Goal: Communication & Community: Answer question/provide support

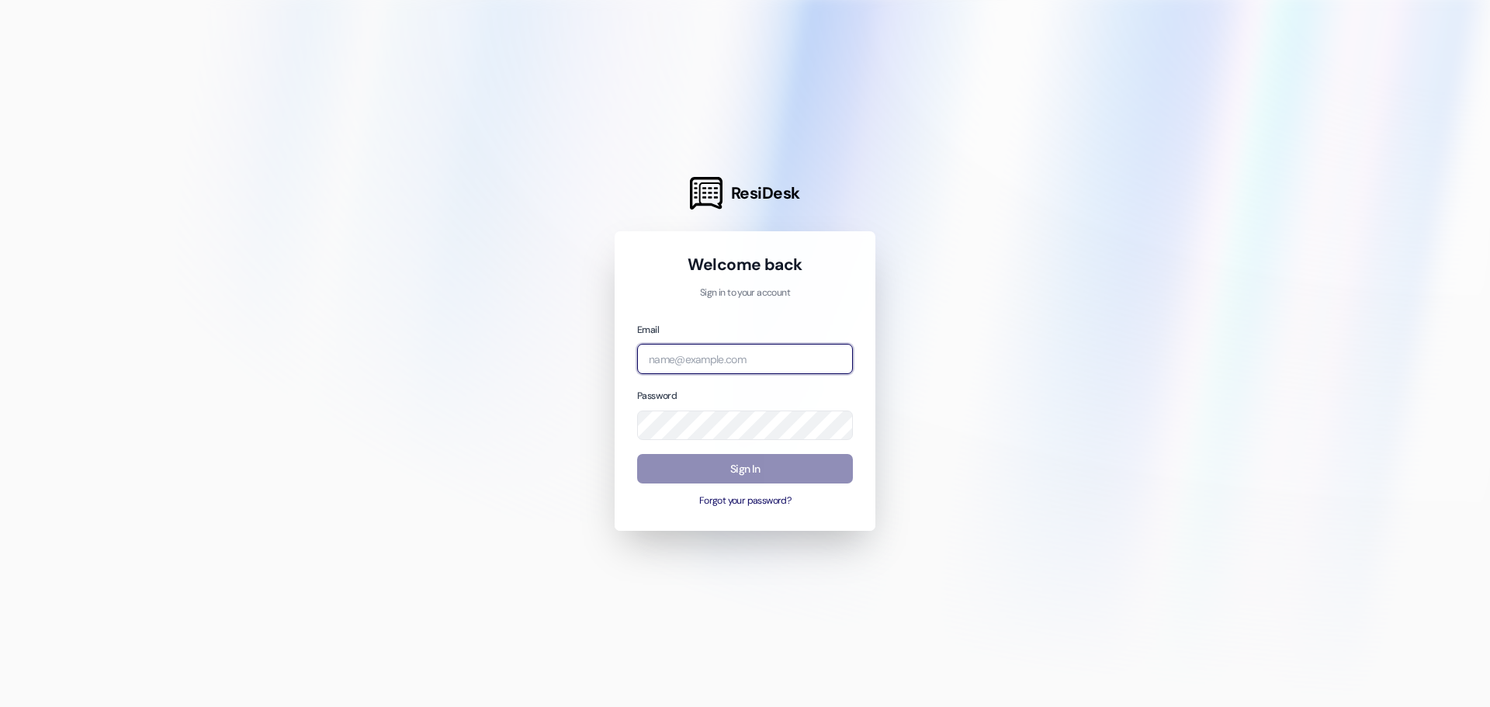
type input "[EMAIL_ADDRESS][DOMAIN_NAME]"
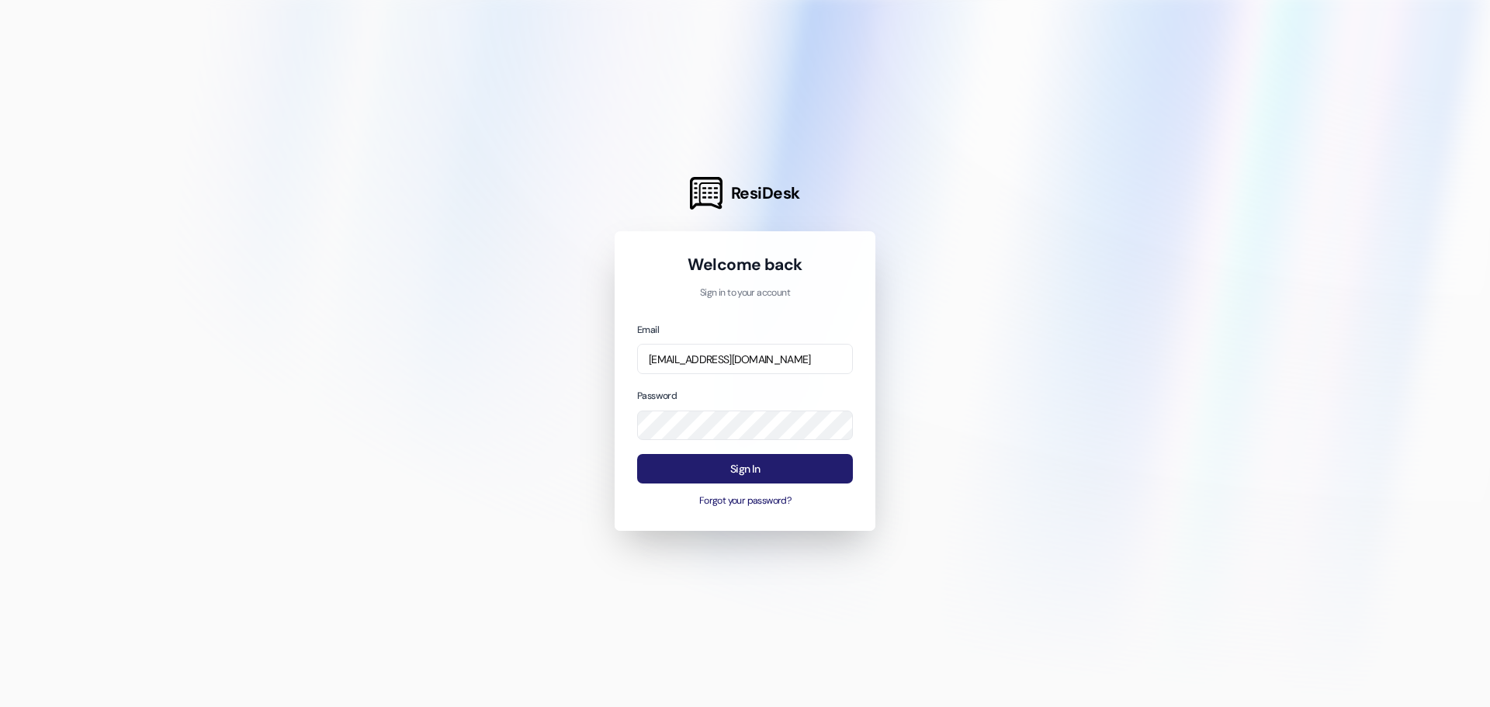
click at [716, 464] on button "Sign In" at bounding box center [745, 469] width 216 height 30
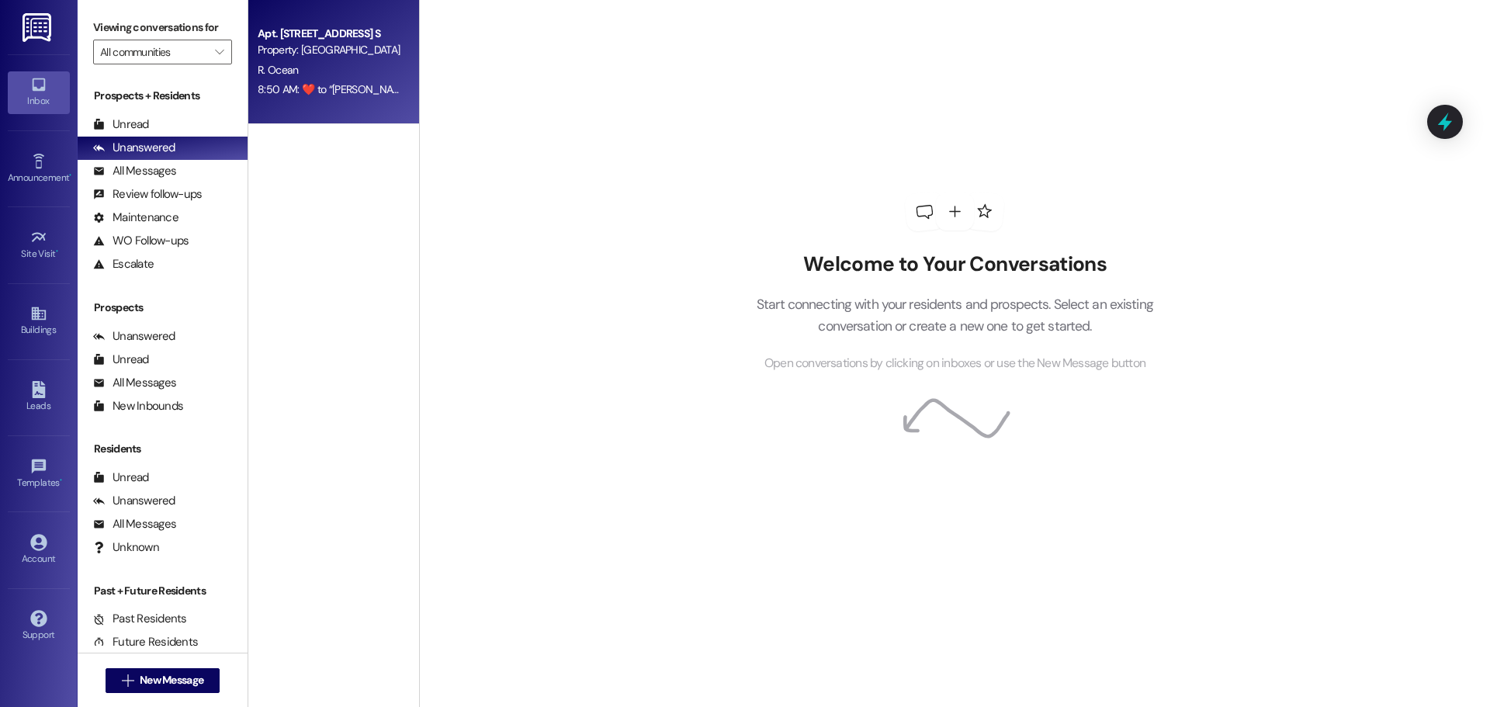
click at [358, 54] on div "Property: [GEOGRAPHIC_DATA]" at bounding box center [330, 50] width 144 height 16
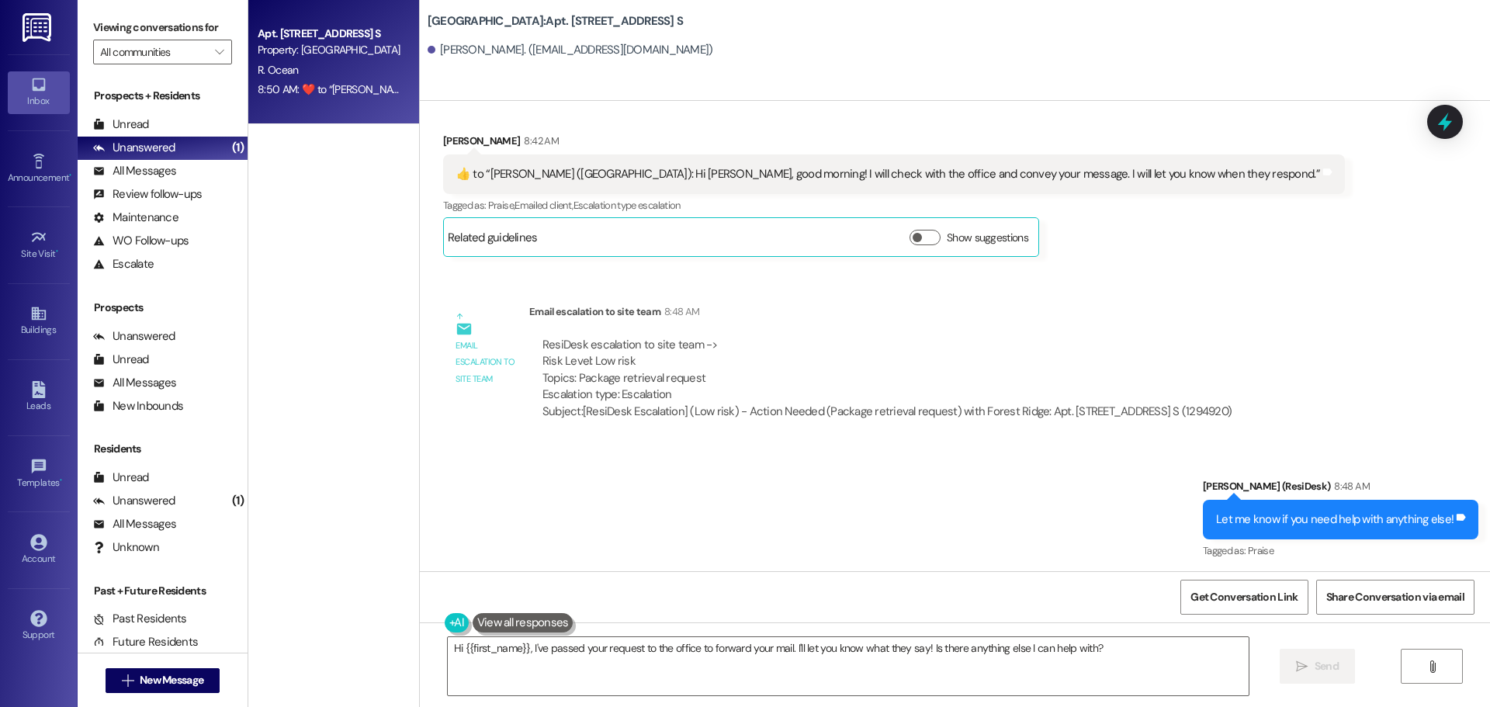
scroll to position [13249, 0]
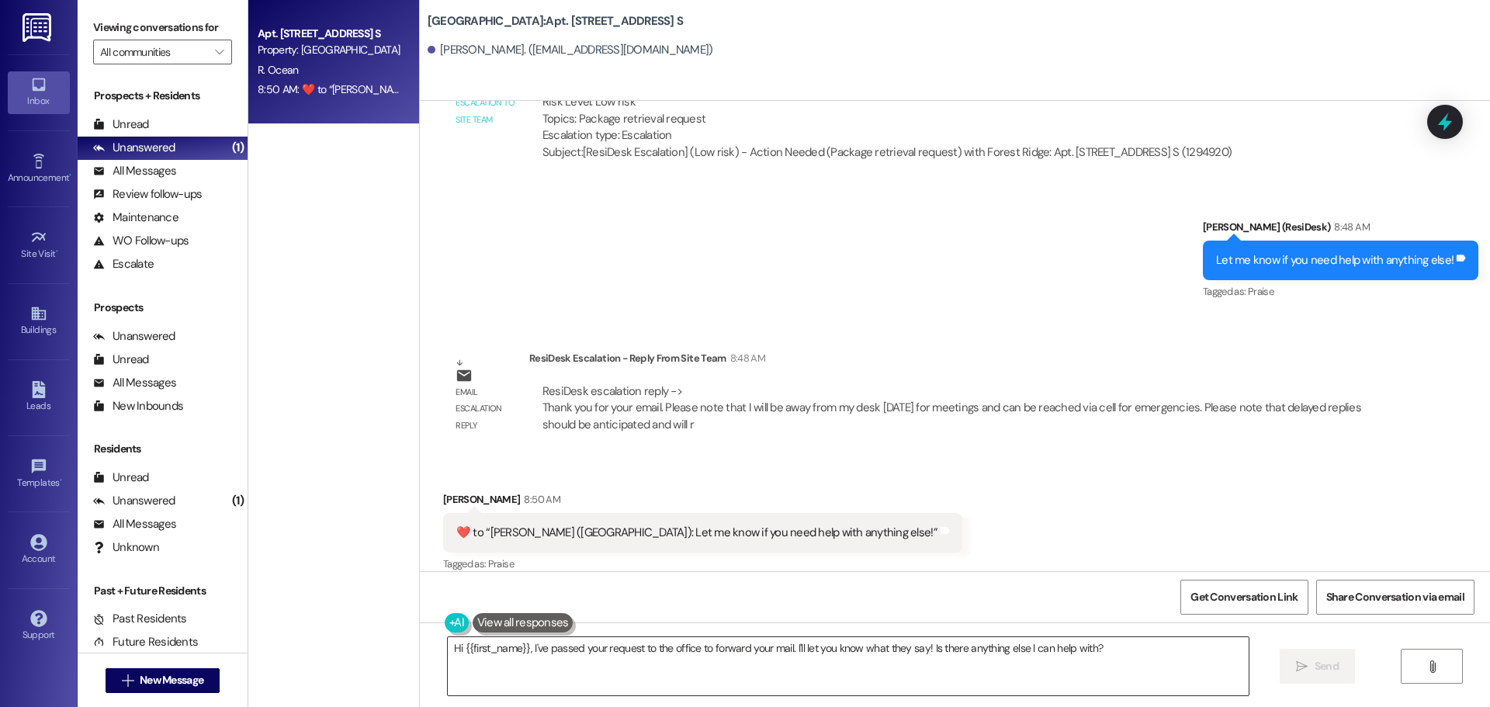
click at [710, 656] on textarea "Hi {{first_name}}, I've passed your request to the office to forward your mail.…" at bounding box center [848, 666] width 801 height 58
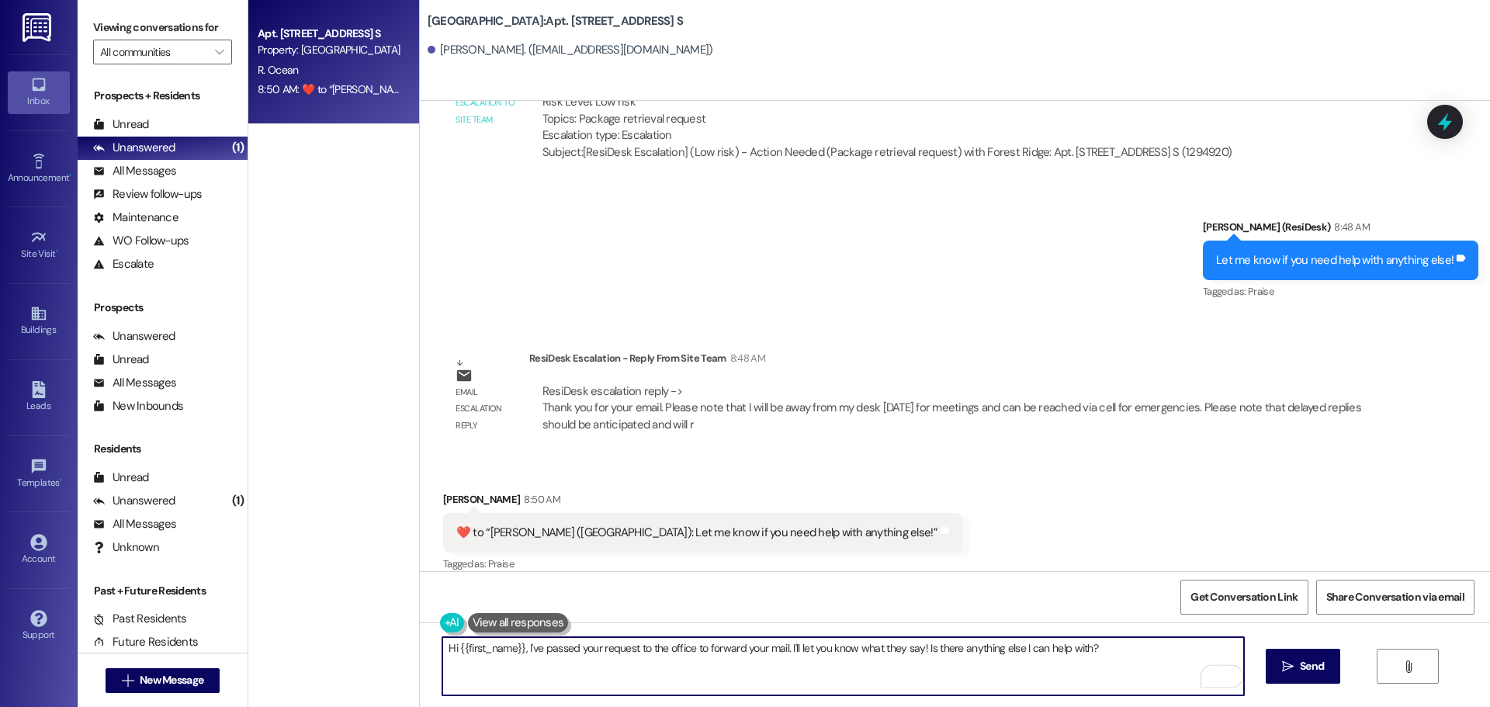
drag, startPoint x: 1145, startPoint y: 653, endPoint x: 517, endPoint y: 643, distance: 627.9
click at [517, 643] on textarea "Hi {{first_name}}, I've passed your request to the office to forward your mail.…" at bounding box center [842, 666] width 801 height 58
click at [995, 643] on textarea "Hi {{first_name}}, we are not able to forward your mail. The residents are expe…" at bounding box center [842, 666] width 801 height 58
click at [671, 645] on textarea "Hi {{first_name}}, we are not able to forward your mail. The residents are expe…" at bounding box center [842, 666] width 801 height 58
click at [764, 660] on textarea "Hi {{first_name}}, we are not able to forward your mail. The residents are expe…" at bounding box center [842, 666] width 801 height 58
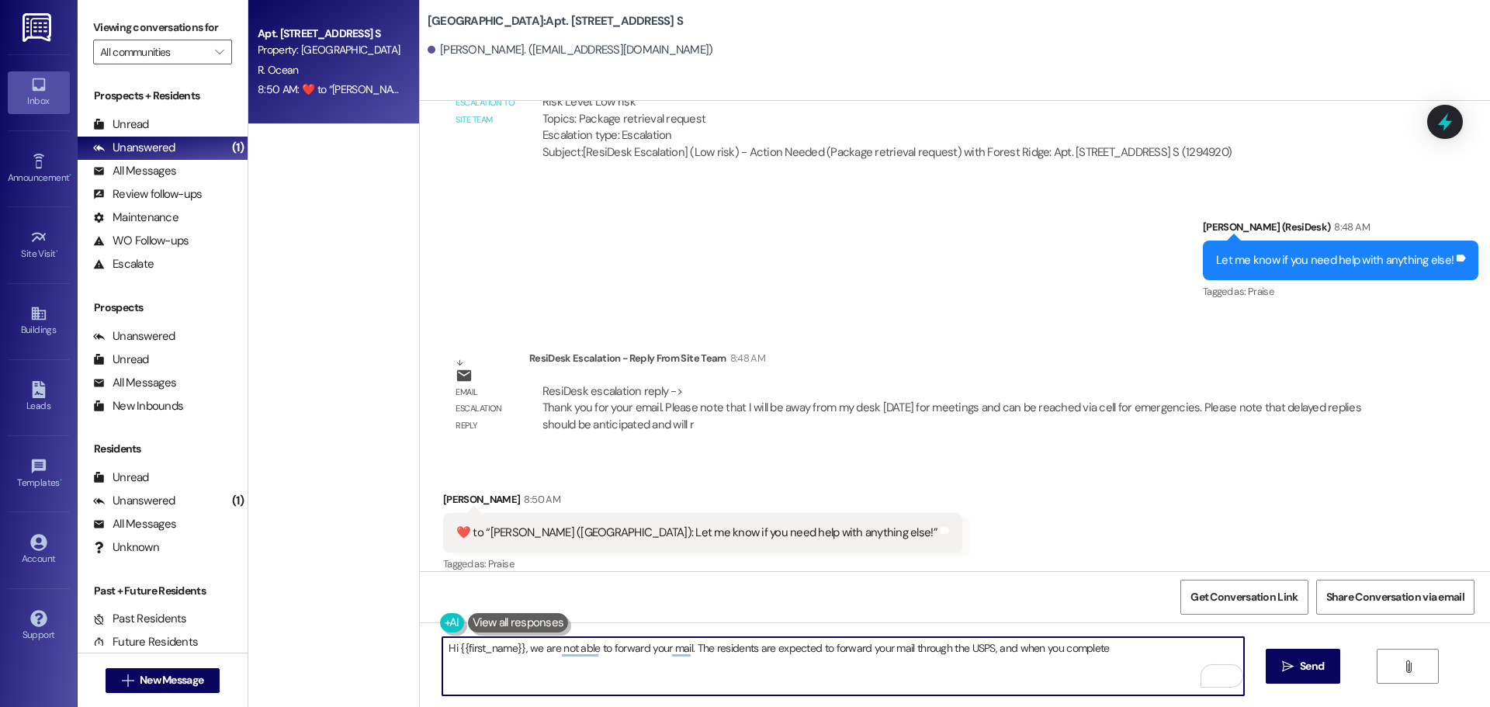
click at [830, 656] on textarea "Hi {{first_name}}, we are not able to forward your mail. The residents are expe…" at bounding box center [842, 666] width 801 height 58
click at [849, 656] on textarea "Hi {{first_name}}, we are not able to forward your mail. The residents are expe…" at bounding box center [842, 666] width 801 height 58
click at [902, 574] on div "Get Conversation Link Share Conversation via email" at bounding box center [955, 596] width 1070 height 51
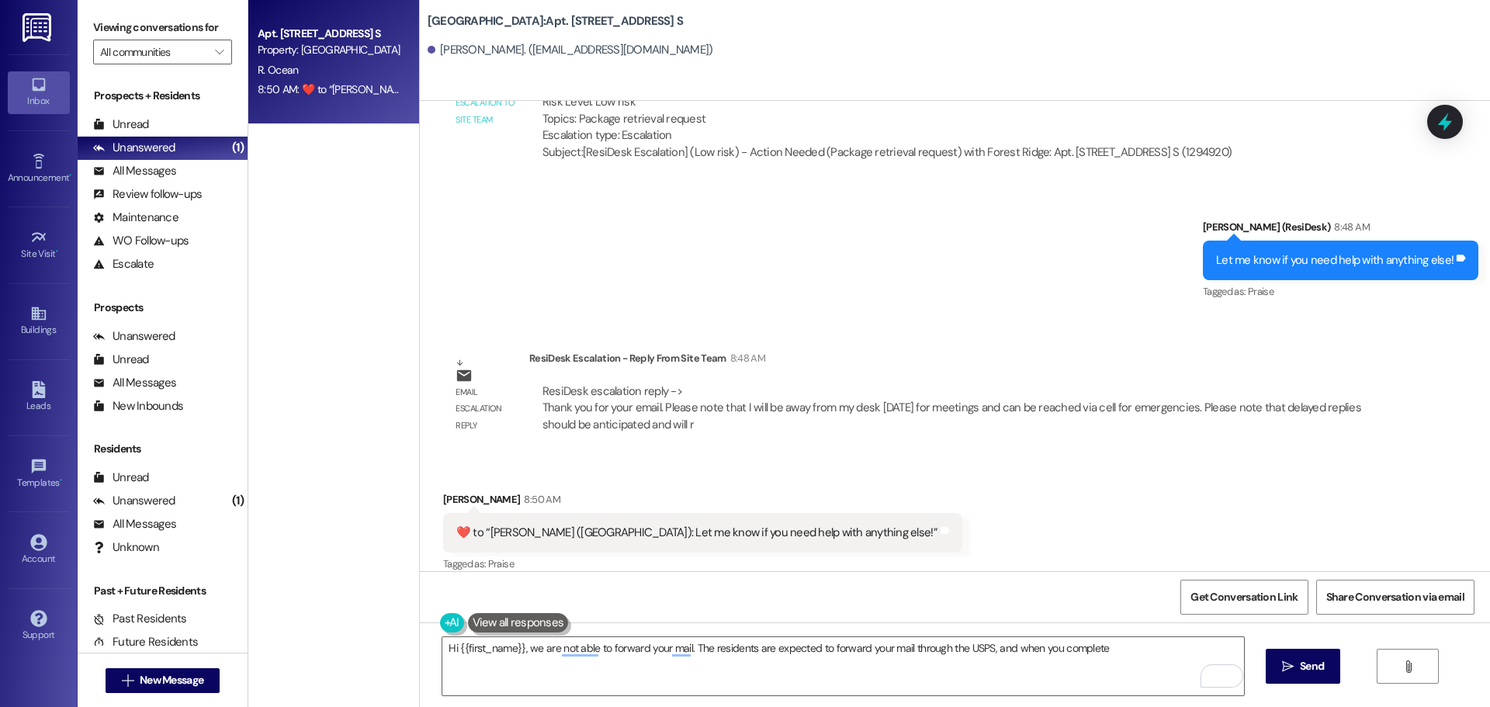
click at [891, 594] on div "Get Conversation Link Share Conversation via email" at bounding box center [955, 596] width 1070 height 51
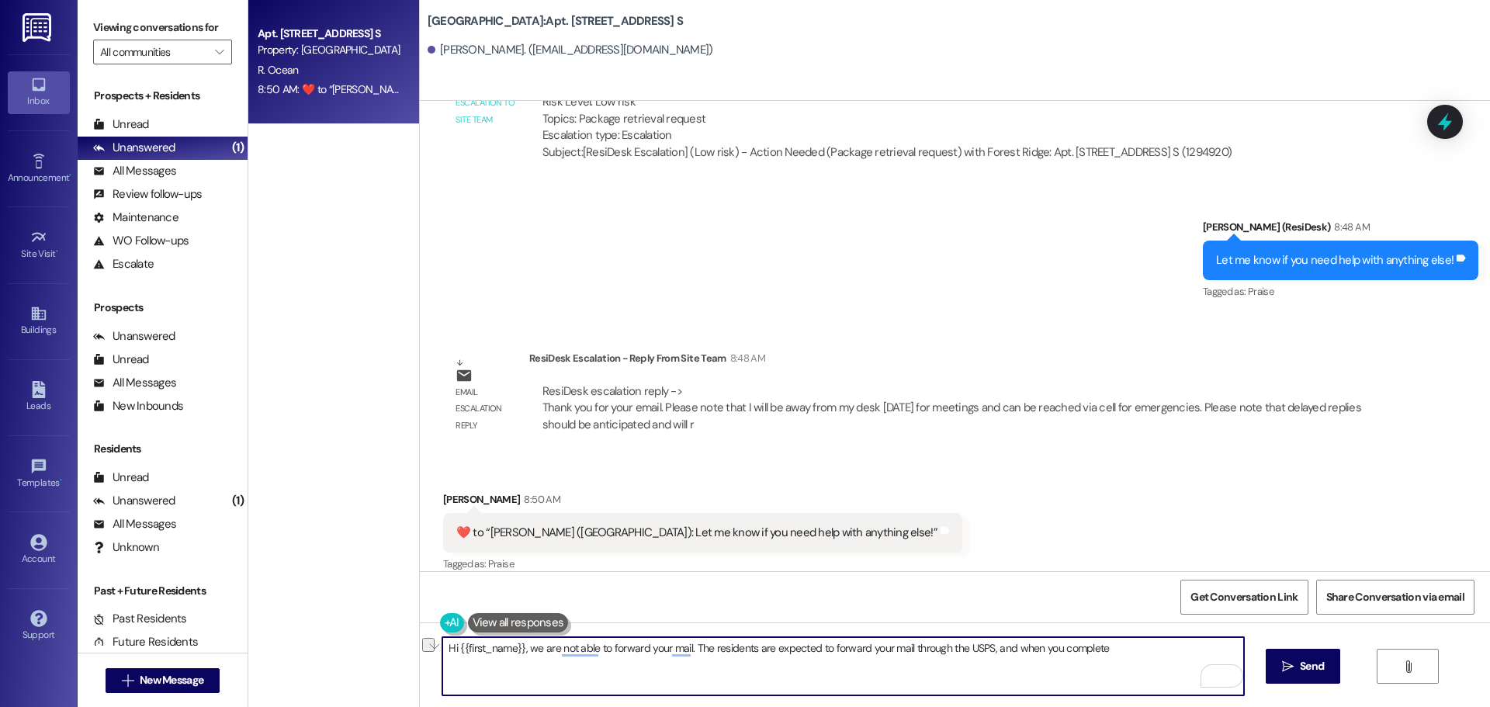
drag, startPoint x: 1109, startPoint y: 660, endPoint x: 518, endPoint y: 640, distance: 591.7
click at [518, 640] on textarea "Hi {{first_name}}, we are not able to forward your mail. The residents are expe…" at bounding box center [842, 666] width 801 height 58
click at [668, 648] on textarea "Hi {{first_name}}, we will pull your mail and give back to the postman." at bounding box center [842, 666] width 801 height 58
drag, startPoint x: 760, startPoint y: 653, endPoint x: 733, endPoint y: 646, distance: 27.1
click at [733, 646] on textarea "Hi {{first_name}}, we will pull your mail and give it back to the postman." at bounding box center [842, 666] width 801 height 58
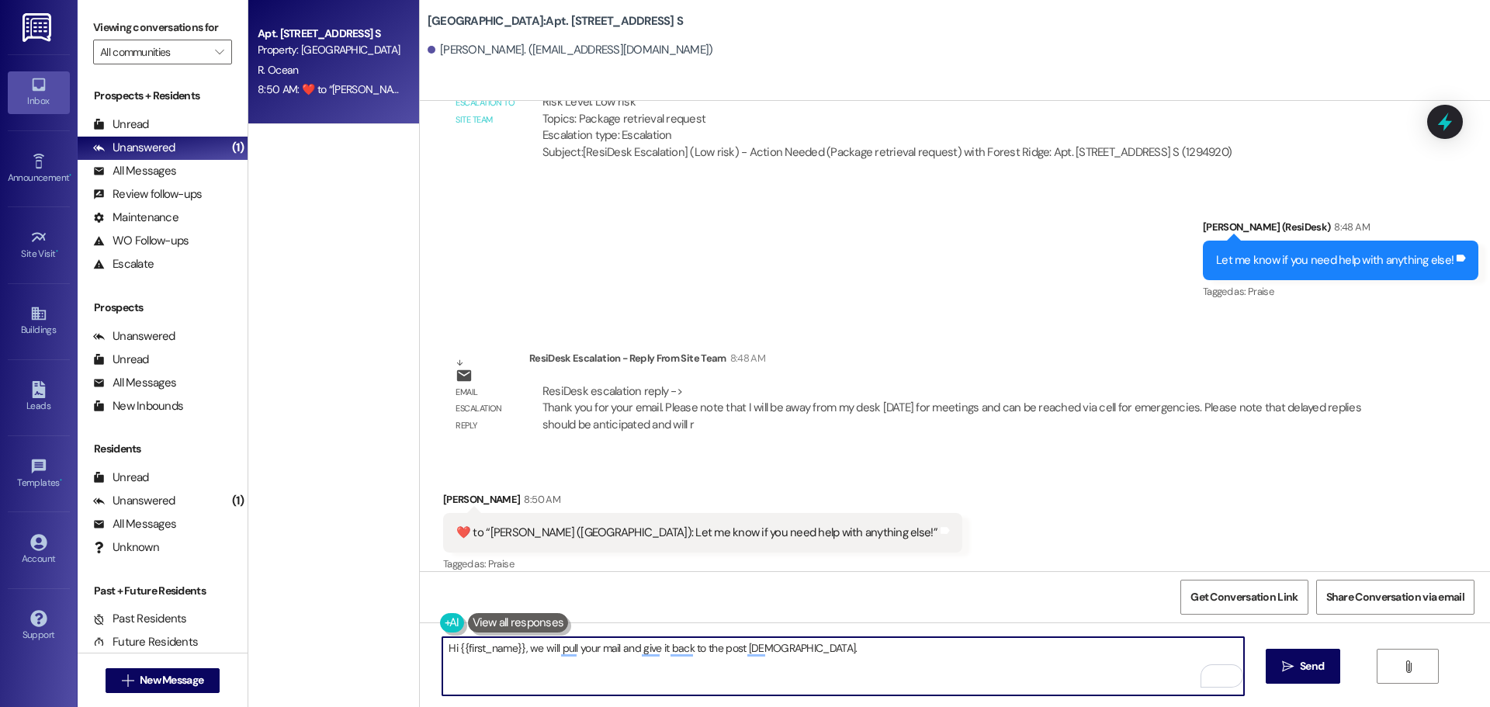
click at [562, 648] on textarea "Hi {{first_name}}, we will pull your mail and give it back to the post lady." at bounding box center [842, 666] width 801 height 58
click at [789, 656] on textarea "Hi {{first_name}}, we will pull your mail and give it back to the post lady." at bounding box center [842, 666] width 801 height 58
type textarea "Hi {{first_name}}, we will pull your mail and give it back to the post lady. If…"
click at [1017, 507] on div "Received via SMS Ruth Ocean 8:50 AM  ​❤️​ to “ Sarah (Forest Ridge): Let me kno…" at bounding box center [955, 521] width 1070 height 131
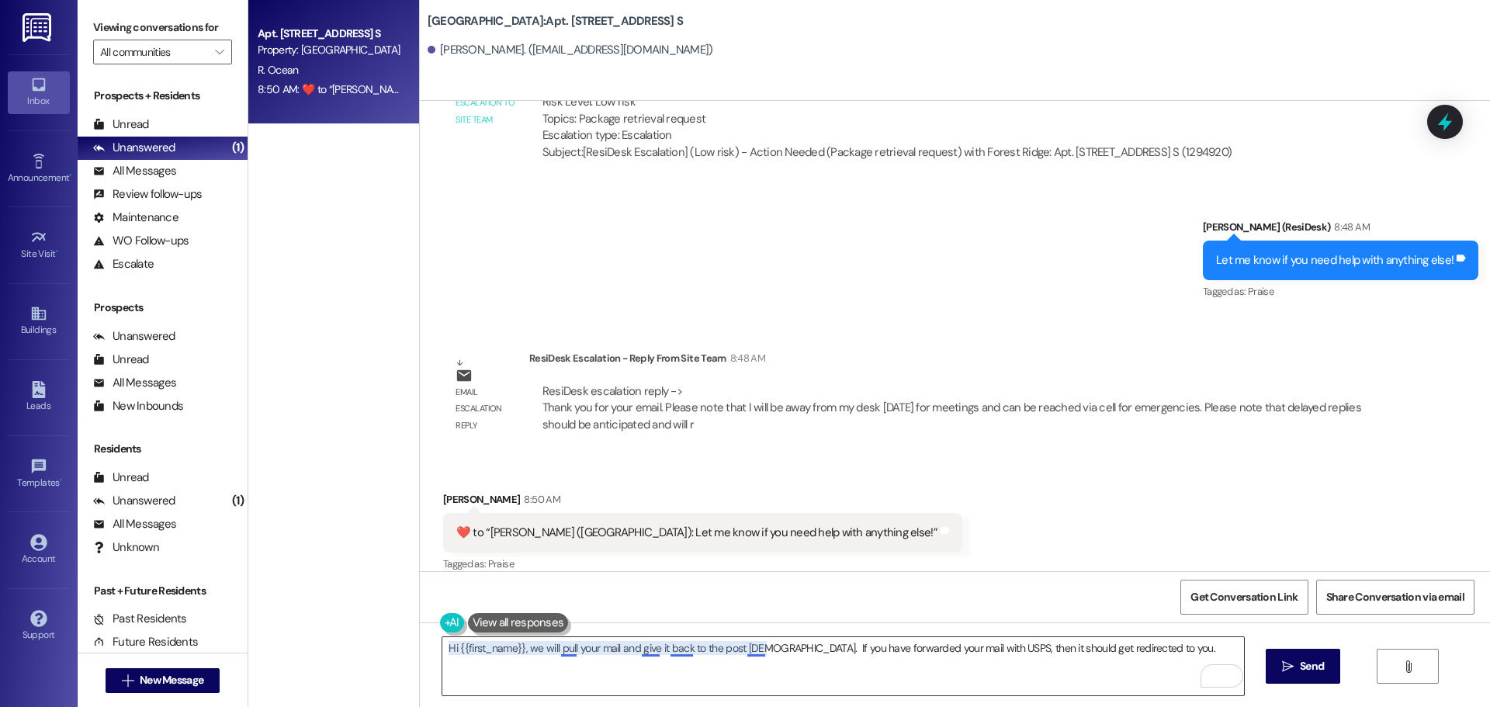
click at [559, 646] on textarea "Hi {{first_name}}, we will pull your mail and give it back to the post lady. If…" at bounding box center [842, 666] width 801 height 58
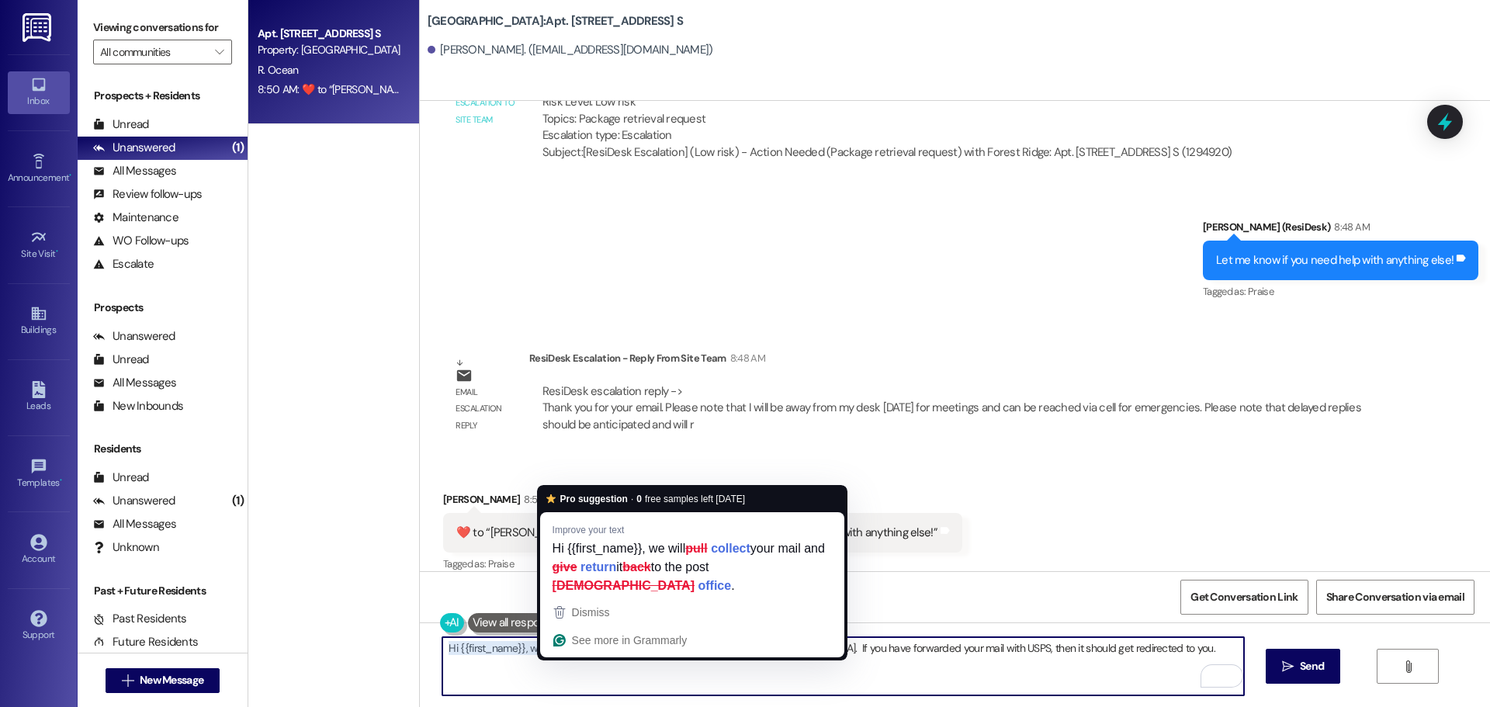
click at [984, 459] on div "Received via SMS Ruth Ocean 8:50 AM  ​❤️​ to “ Sarah (Forest Ridge): Let me kno…" at bounding box center [955, 521] width 1070 height 131
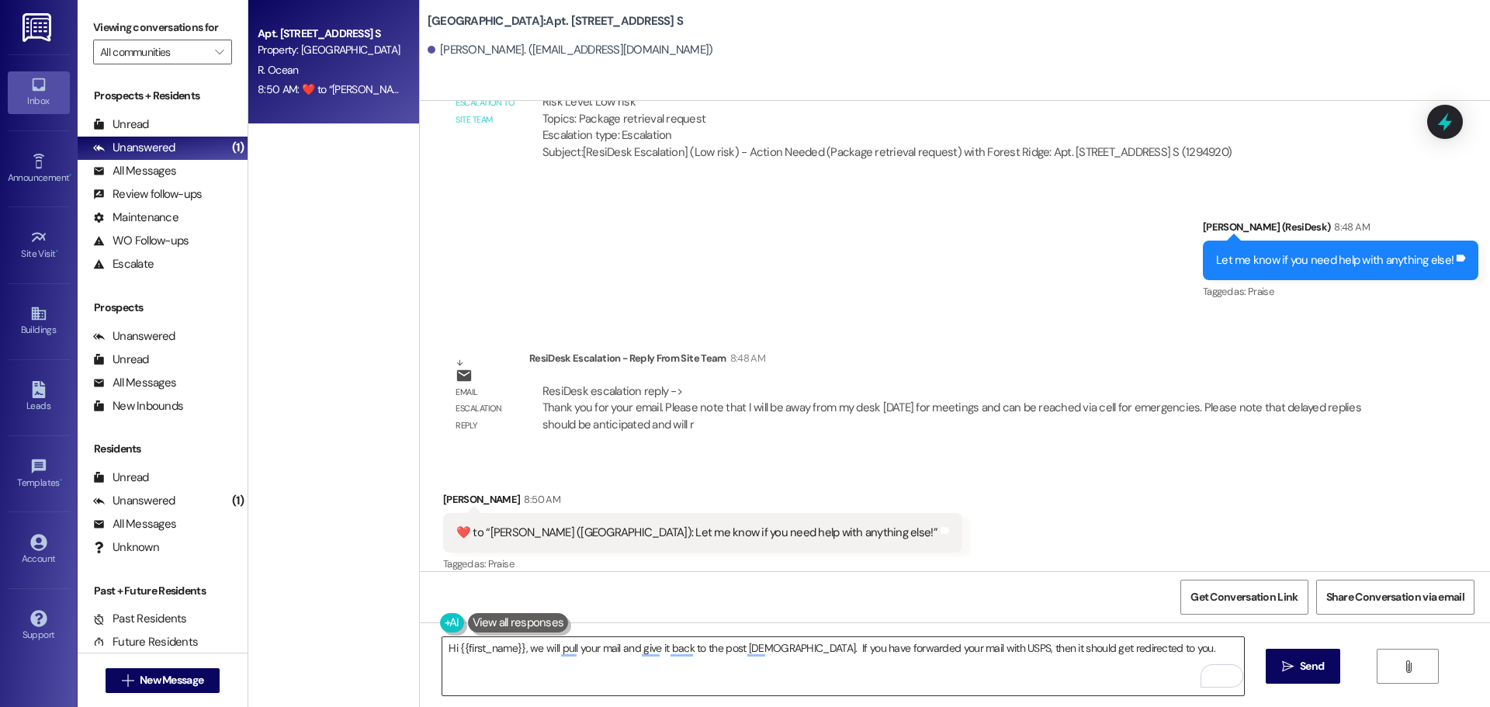
click at [1168, 658] on textarea "Hi {{first_name}}, we will pull your mail and give it back to the post lady. If…" at bounding box center [842, 666] width 801 height 58
click at [1307, 669] on span "Send" at bounding box center [1312, 666] width 24 height 16
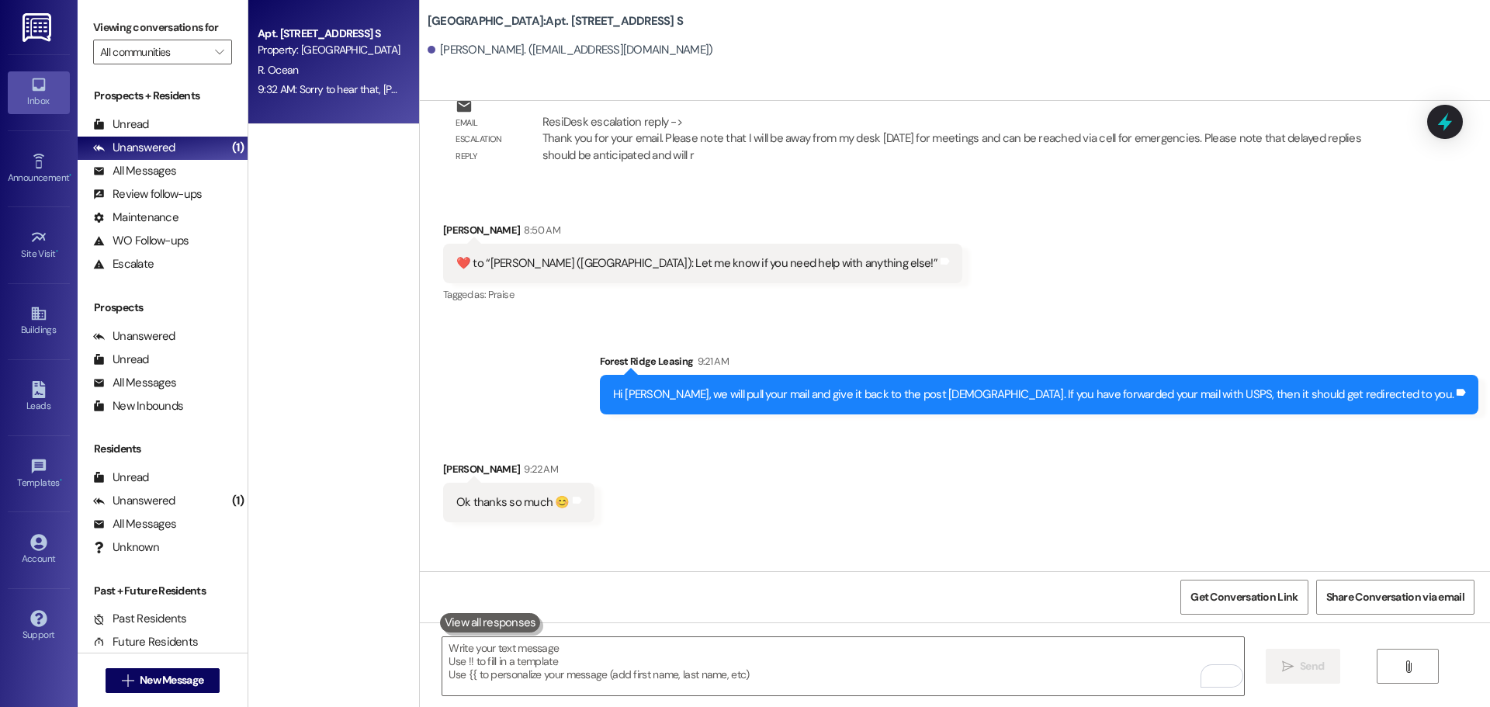
scroll to position [13573, 0]
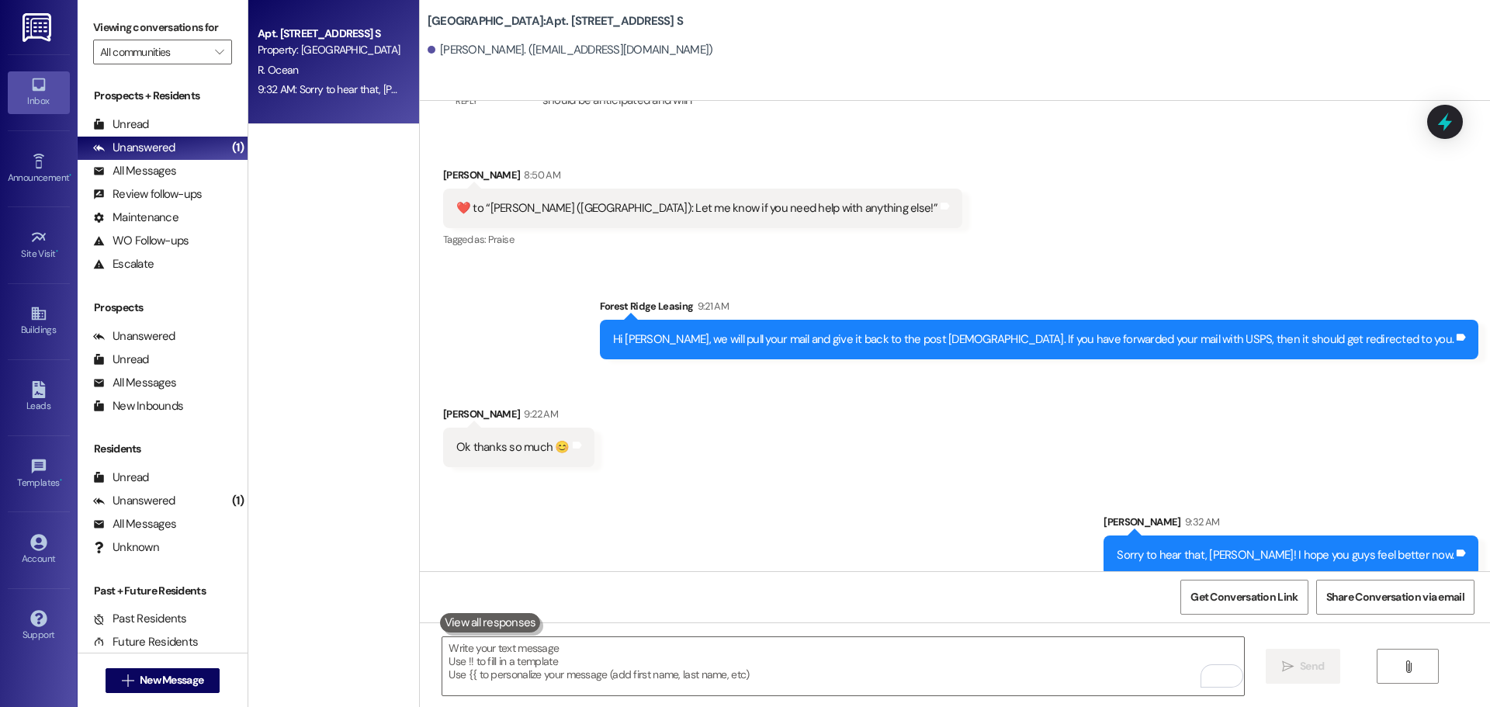
click at [945, 241] on div "Received via SMS Ruth Ocean 8:50 AM  ​❤️​ to “ Sarah (Forest Ridge): Let me kno…" at bounding box center [955, 197] width 1070 height 131
click at [335, 77] on div "R. Ocean" at bounding box center [329, 70] width 147 height 19
click at [1154, 179] on div "Received via SMS Ruth Ocean 8:50 AM  ​❤️​ to “ Sarah (Forest Ridge): Let me kno…" at bounding box center [955, 197] width 1070 height 131
click at [1154, 177] on div "Received via SMS Ruth Ocean 8:50 AM  ​❤️​ to “ Sarah (Forest Ridge): Let me kno…" at bounding box center [955, 197] width 1070 height 131
click at [263, 68] on span "R. Ocean" at bounding box center [278, 70] width 40 height 14
